Goal: Find specific page/section: Find specific page/section

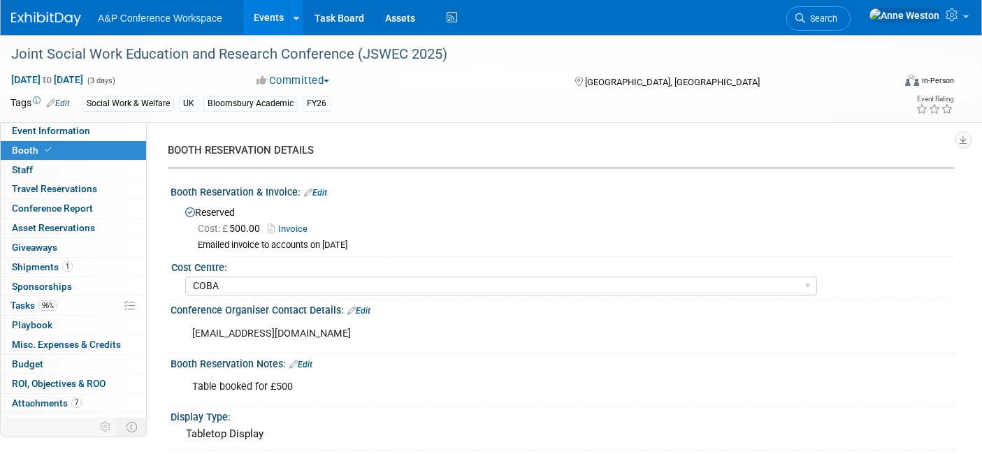
select select "COBA"
click at [837, 18] on span "Search" at bounding box center [821, 18] width 32 height 10
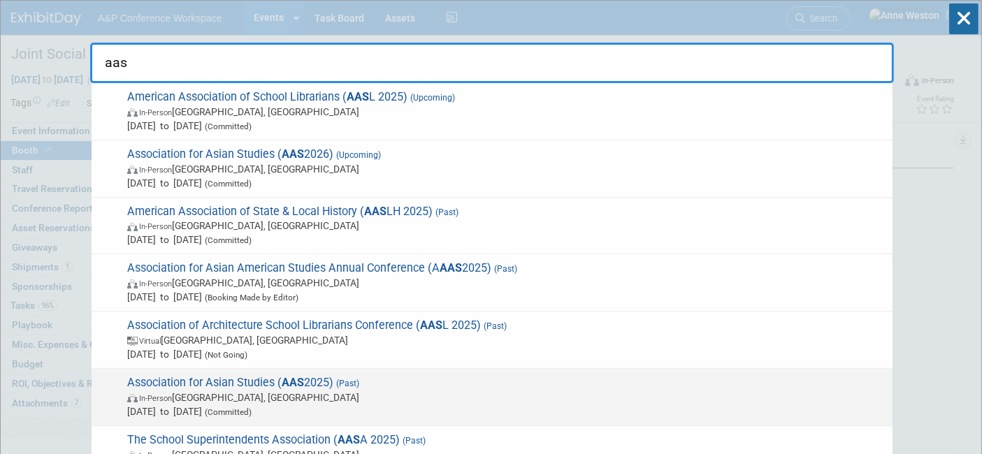
type input "aas"
click at [269, 384] on span "Association for Asian Studies ( AAS 2025) (Past) In-Person Columbus, OH Mar 13,…" at bounding box center [504, 397] width 762 height 43
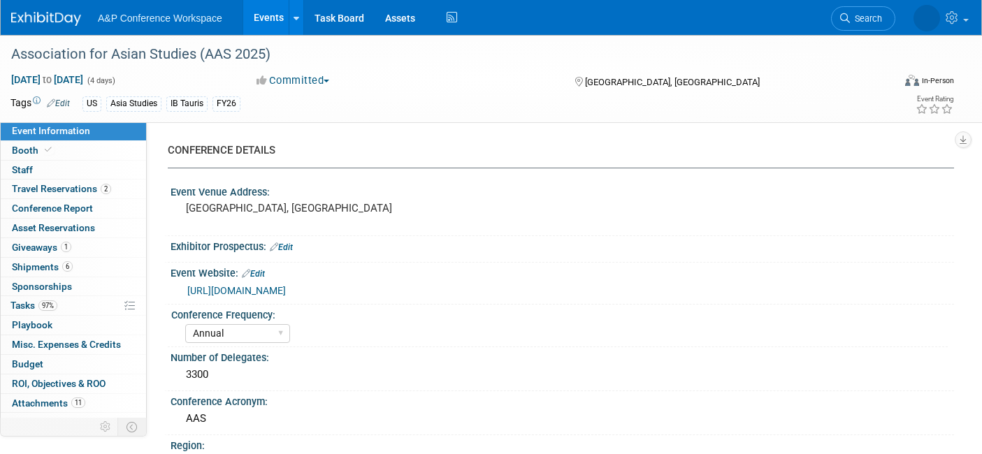
select select "Annual"
select select "Level 2"
select select "In-Person Booth"
select select "Asia Studies"
select select "Bloomsbury/Rowman & [PERSON_NAME]"
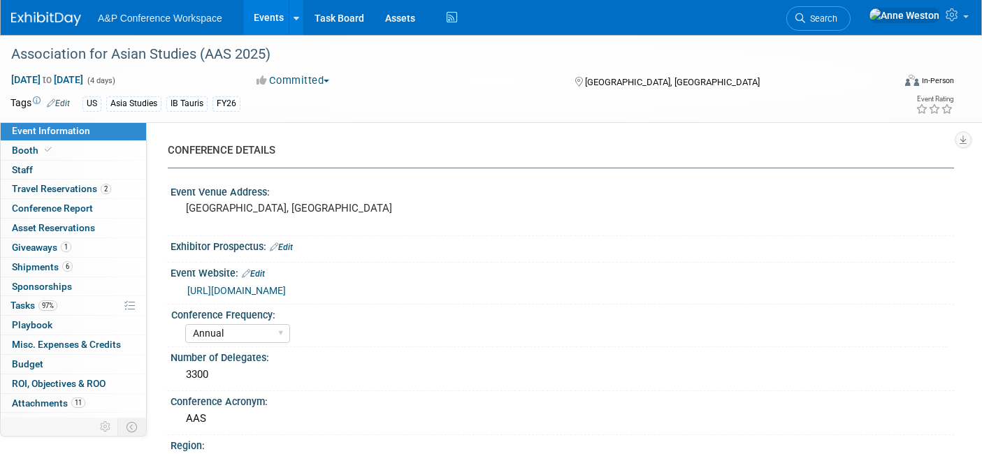
select select "[PERSON_NAME]"
select select "Networking/Commissioning"
click at [63, 148] on link "Booth" at bounding box center [73, 150] width 145 height 19
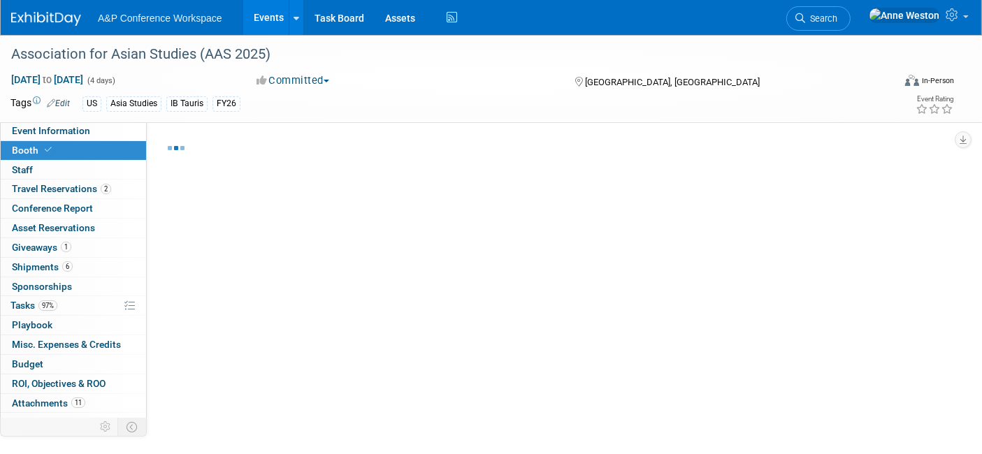
select select "CUAP"
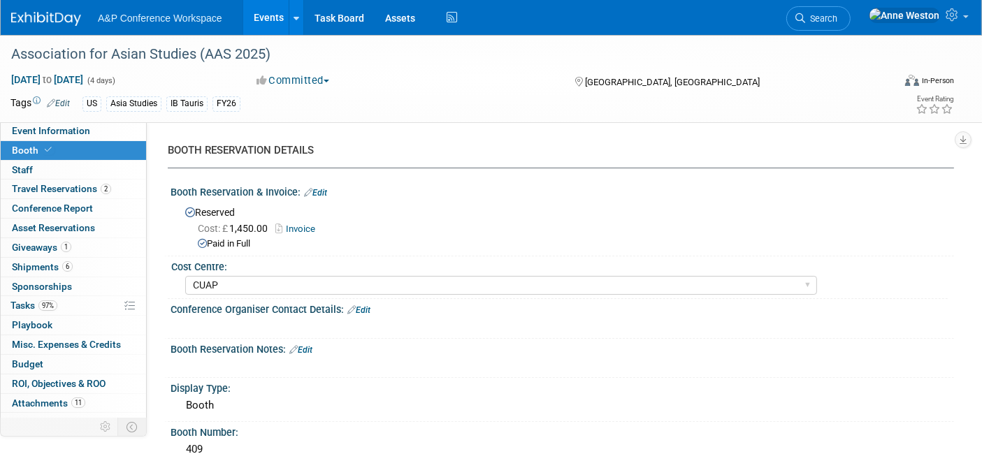
click at [850, 10] on link "Search" at bounding box center [818, 18] width 64 height 24
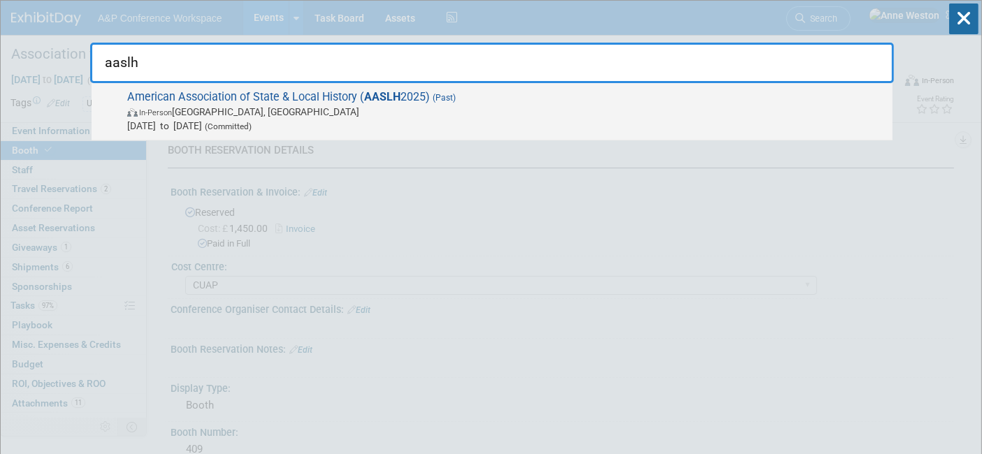
type input "aaslh"
click at [169, 98] on span "American Association of State & Local History ( AASLH 2025) (Past) In-Person Ci…" at bounding box center [504, 111] width 762 height 43
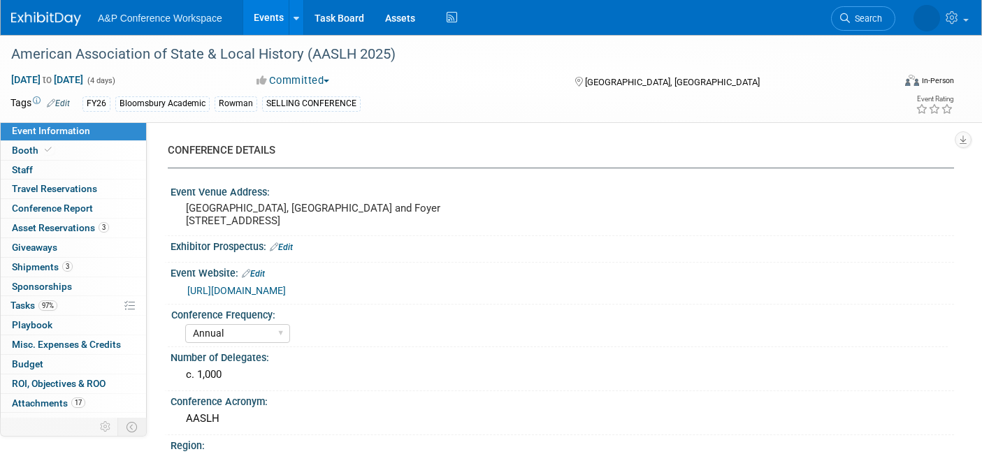
select select "Annual"
select select "Level 2"
select select "In-Person Booth"
select select "Museum Professionals"
select select "Bloomsbury Academic"
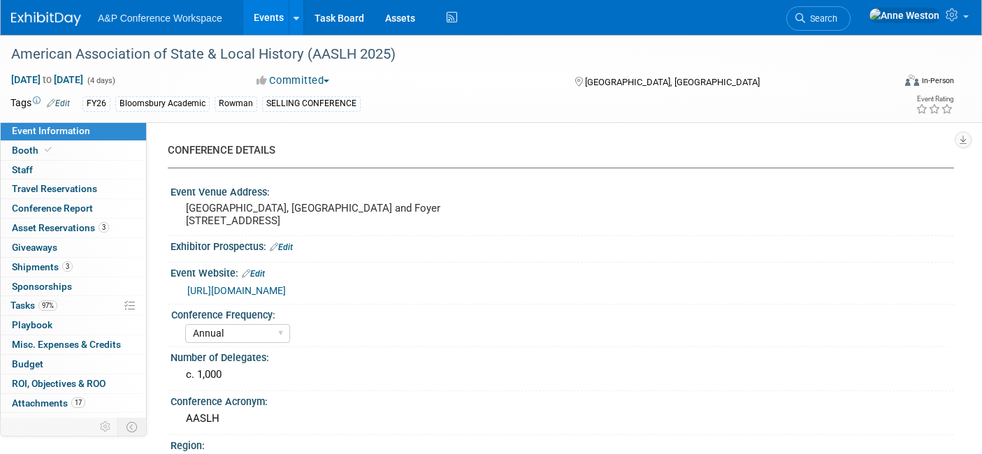
select select "[PERSON_NAME]"
select select "Brand/Subject Presence​"
click at [63, 156] on link "Booth" at bounding box center [73, 150] width 145 height 19
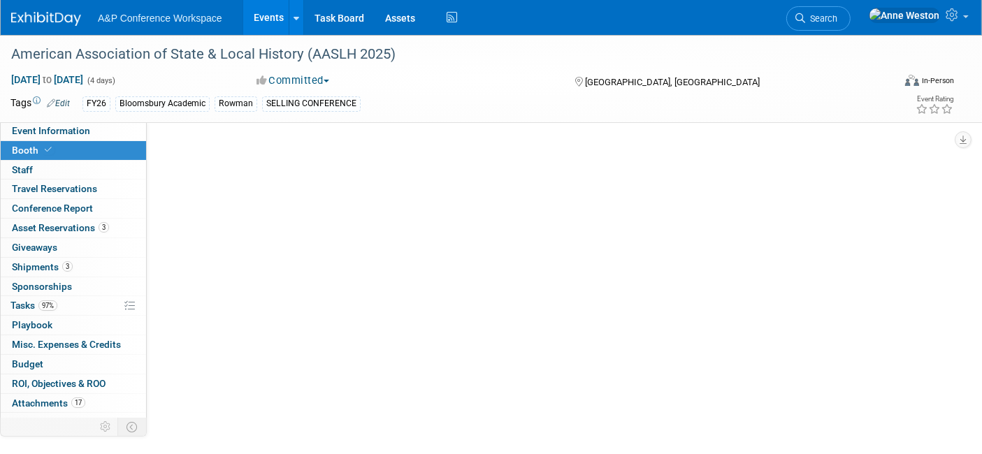
select select "RLKP"
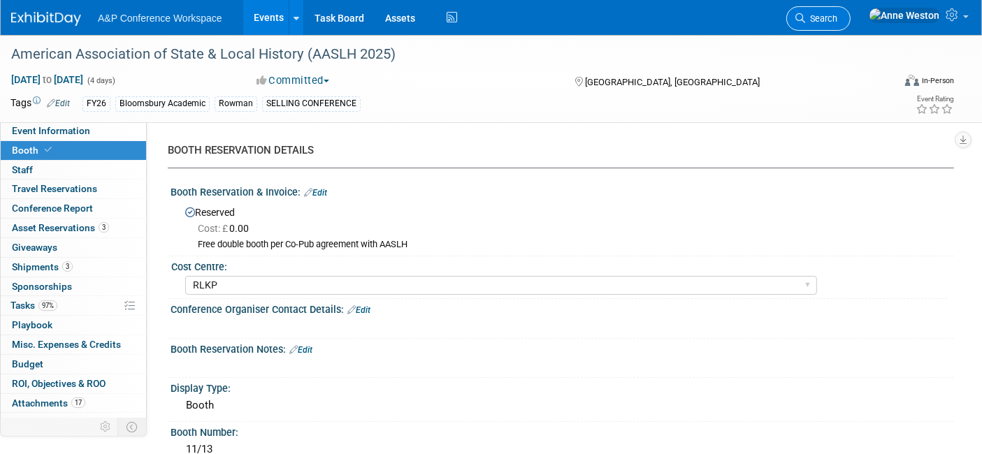
click at [850, 11] on link "Search" at bounding box center [818, 18] width 64 height 24
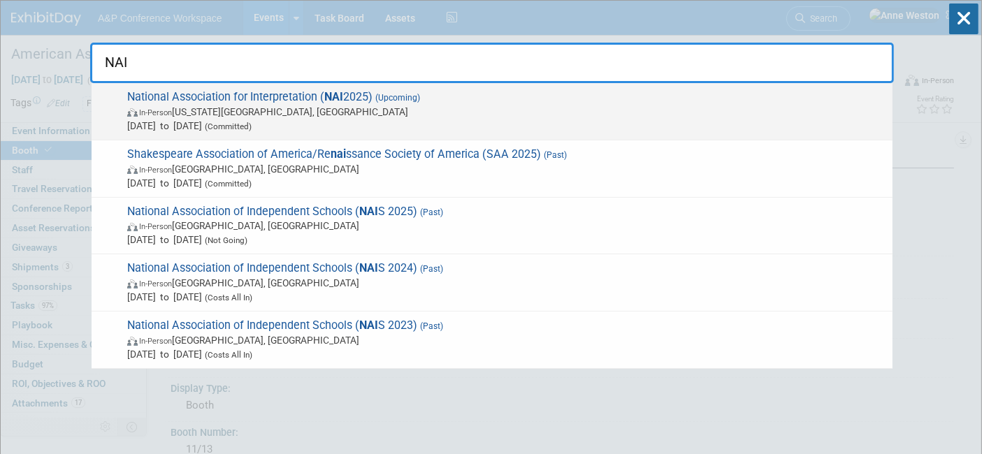
type input "NAI"
click at [172, 110] on span "In-Person" at bounding box center [155, 112] width 33 height 9
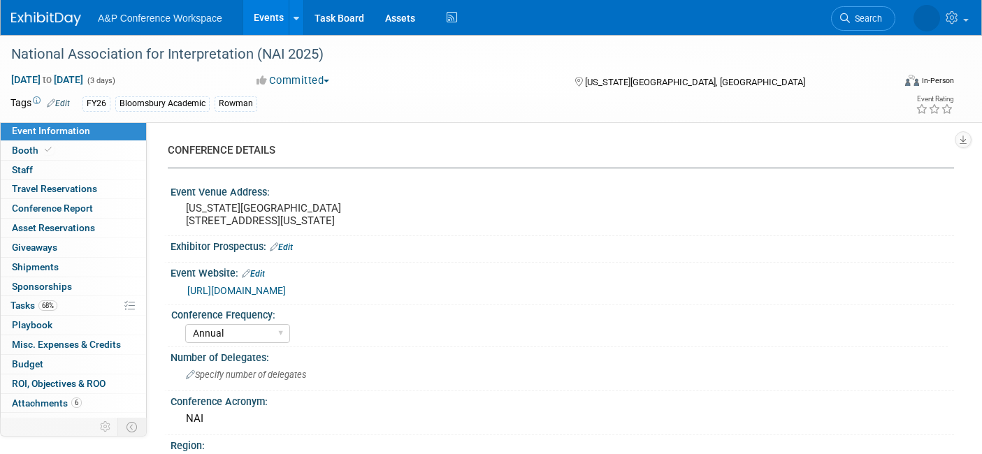
select select "Annual"
select select "Level 2"
select select "In-Person Booth"
select select "Interpretation"
select select "Bloomsbury Academic"
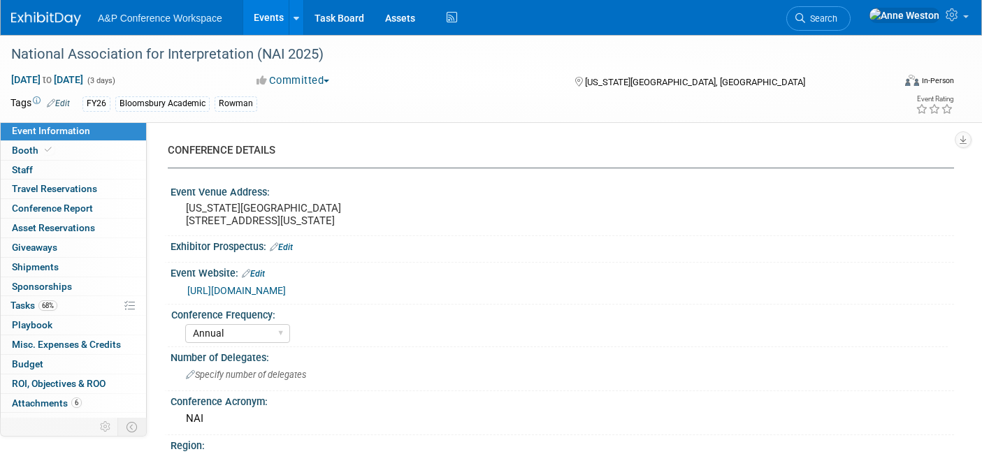
select select "[PERSON_NAME]"
select select "Brand/Subject Presence​"
click at [103, 154] on link "Booth" at bounding box center [73, 150] width 145 height 19
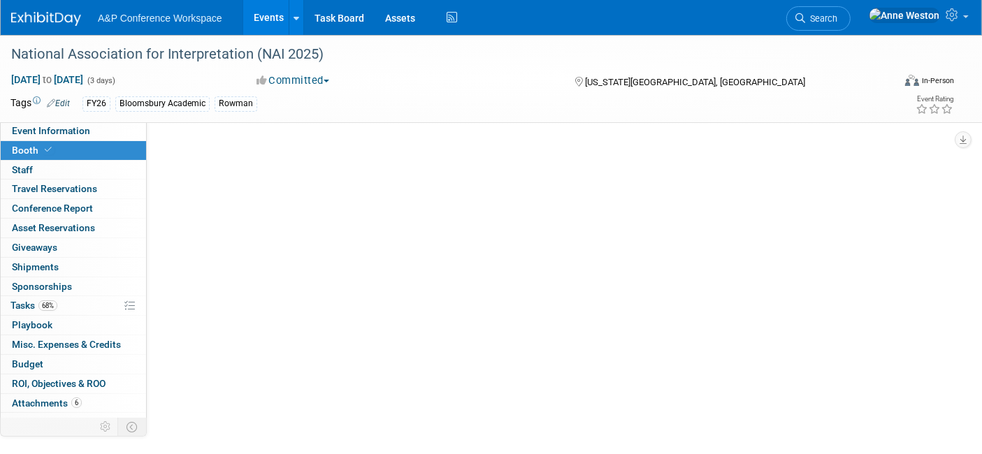
select select "RLKP"
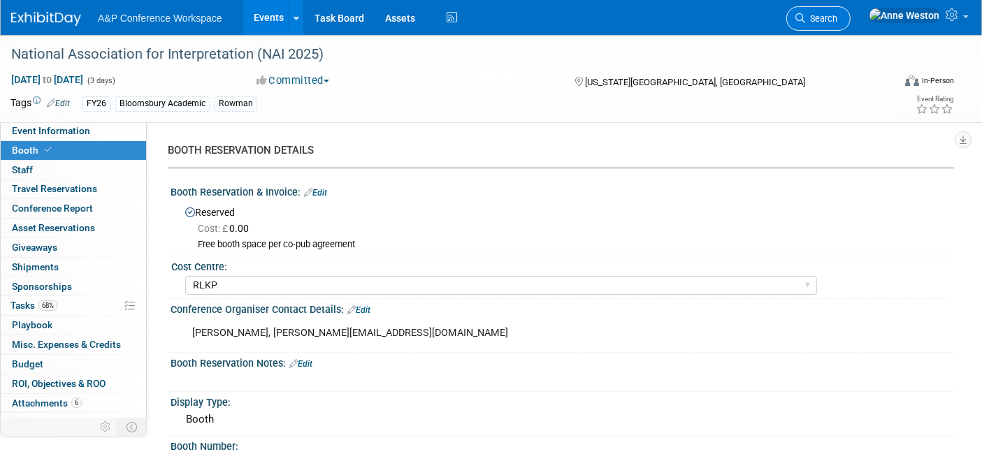
click at [837, 20] on span "Search" at bounding box center [821, 18] width 32 height 10
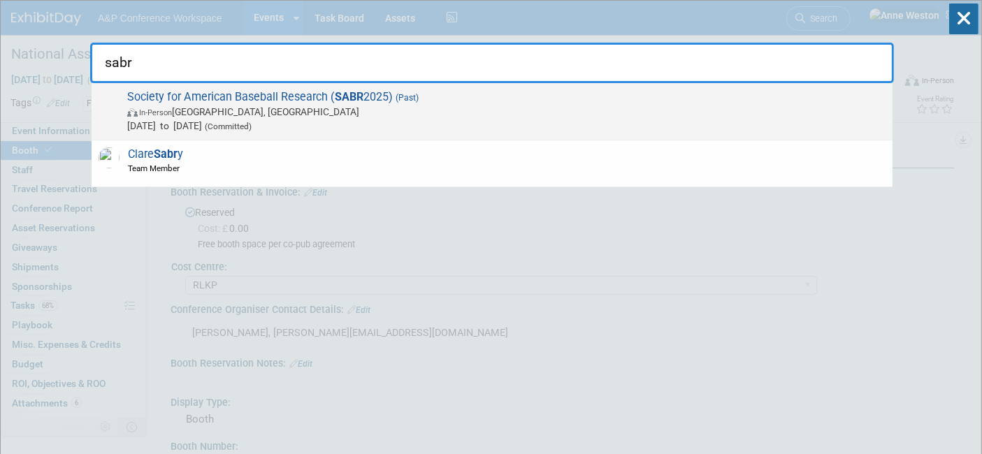
type input "sabr"
click at [177, 101] on span "Society for American Baseball Research ( SABR 2025) (Past) In-Person Irving, TX…" at bounding box center [504, 111] width 762 height 43
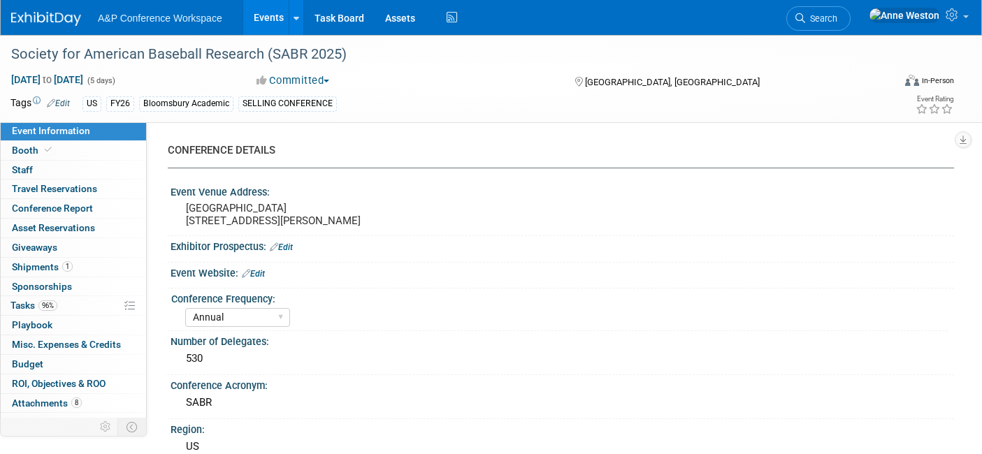
select select "Annual"
select select "Level 1"
select select "In-Person Booth"
select select "Sport & Exercise"
select select "Bloomsbury Academic"
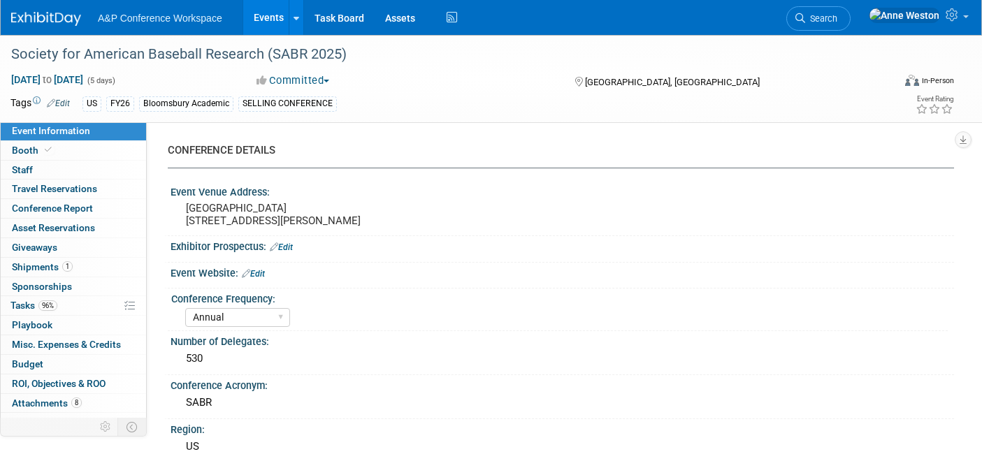
select select "[PERSON_NAME]"
select select "Networking/Commissioning"
click at [84, 149] on link "Booth" at bounding box center [73, 150] width 145 height 19
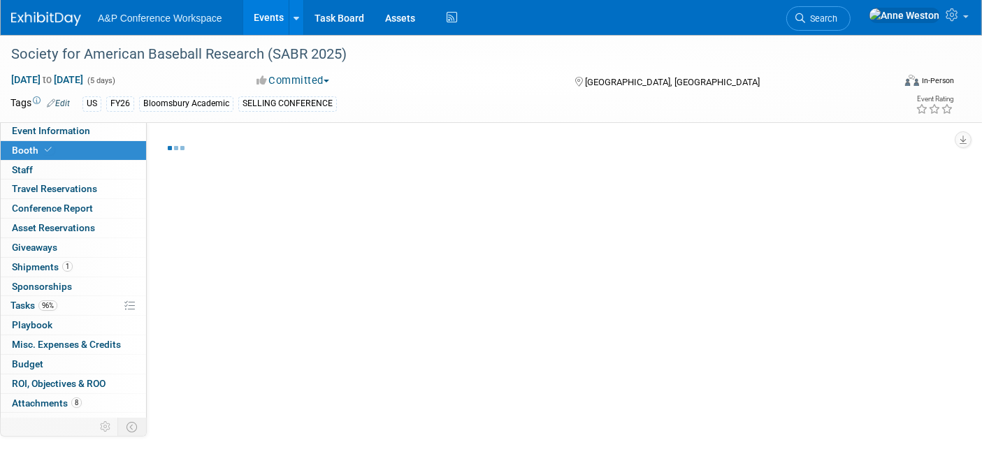
select select "RLKP"
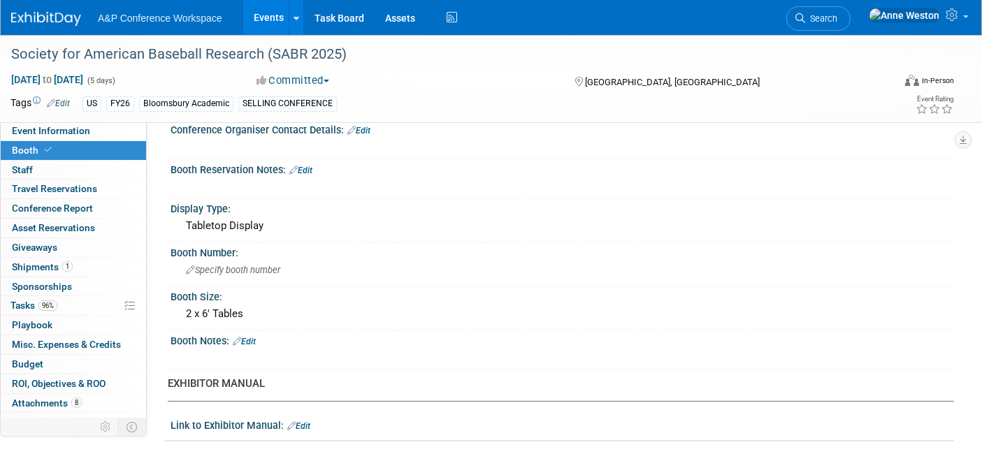
scroll to position [233, 0]
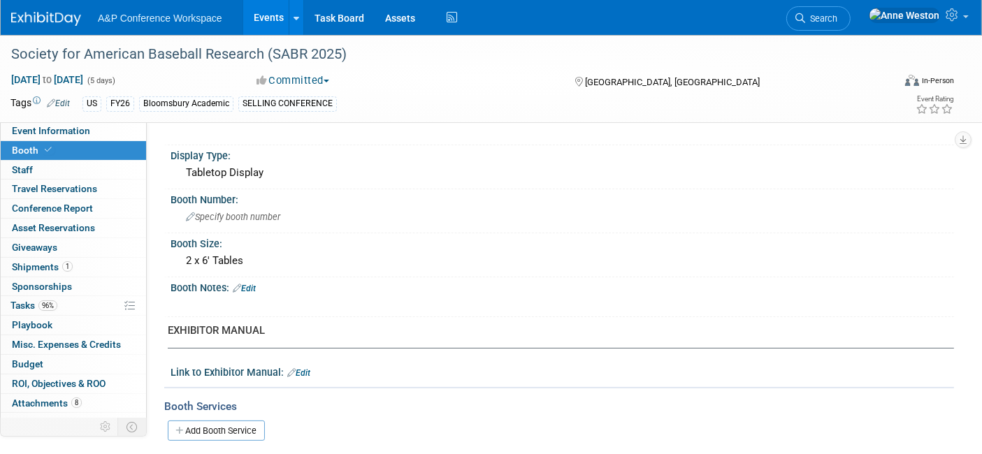
click at [837, 21] on span "Search" at bounding box center [821, 18] width 32 height 10
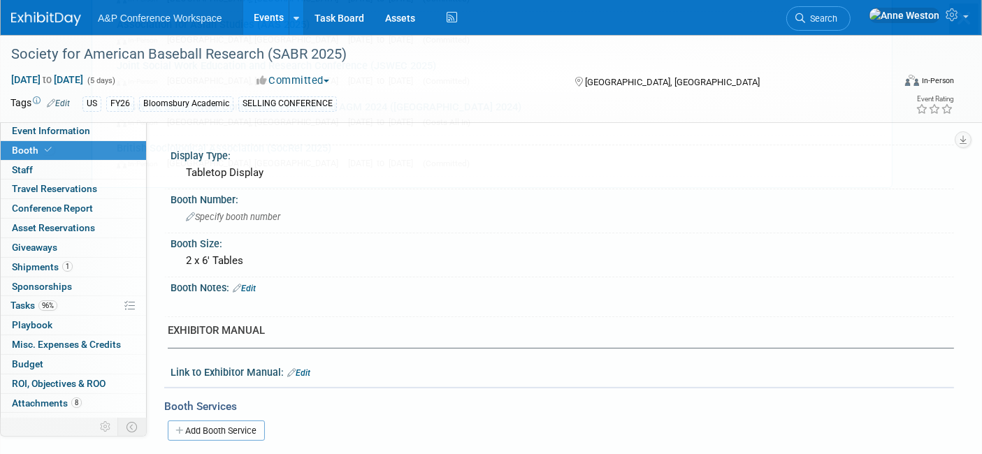
scroll to position [0, 0]
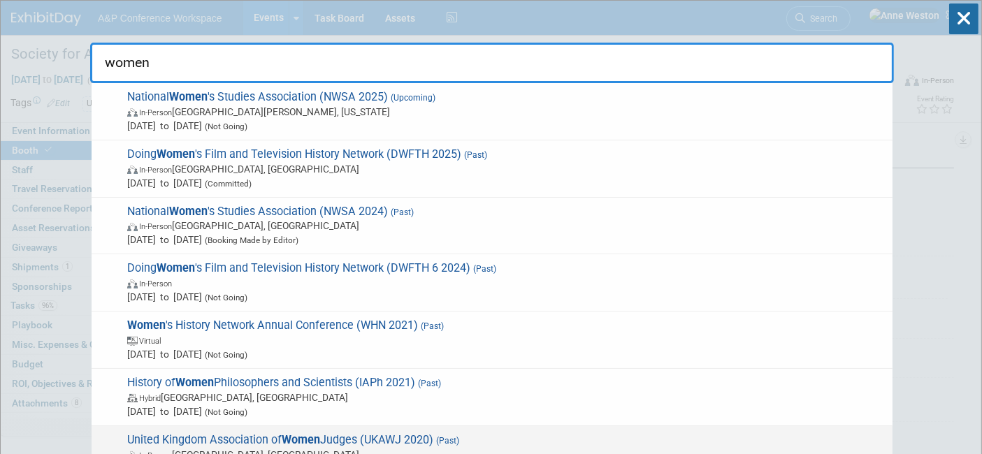
type input "women"
